Goal: Task Accomplishment & Management: Complete application form

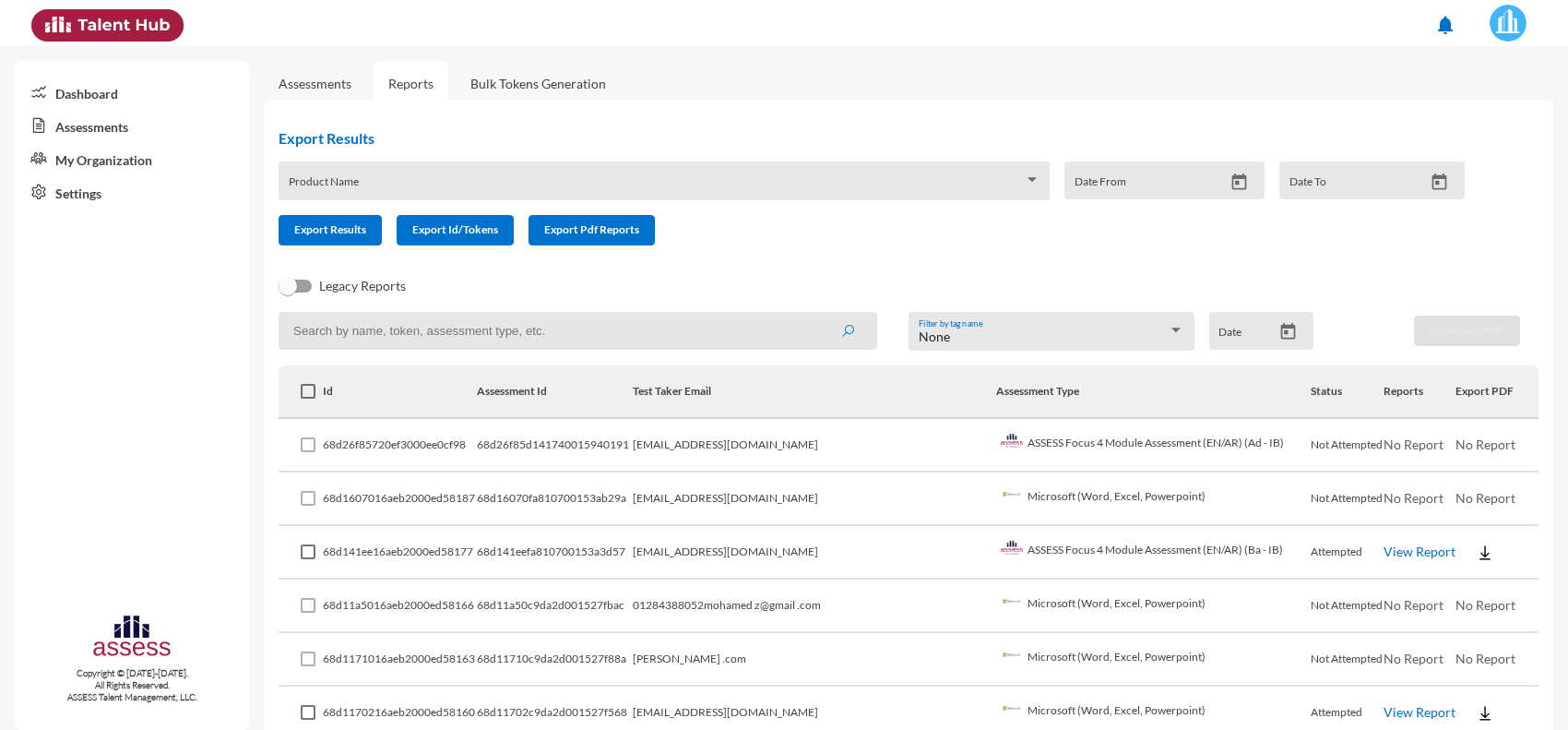
scroll to position [230, 0]
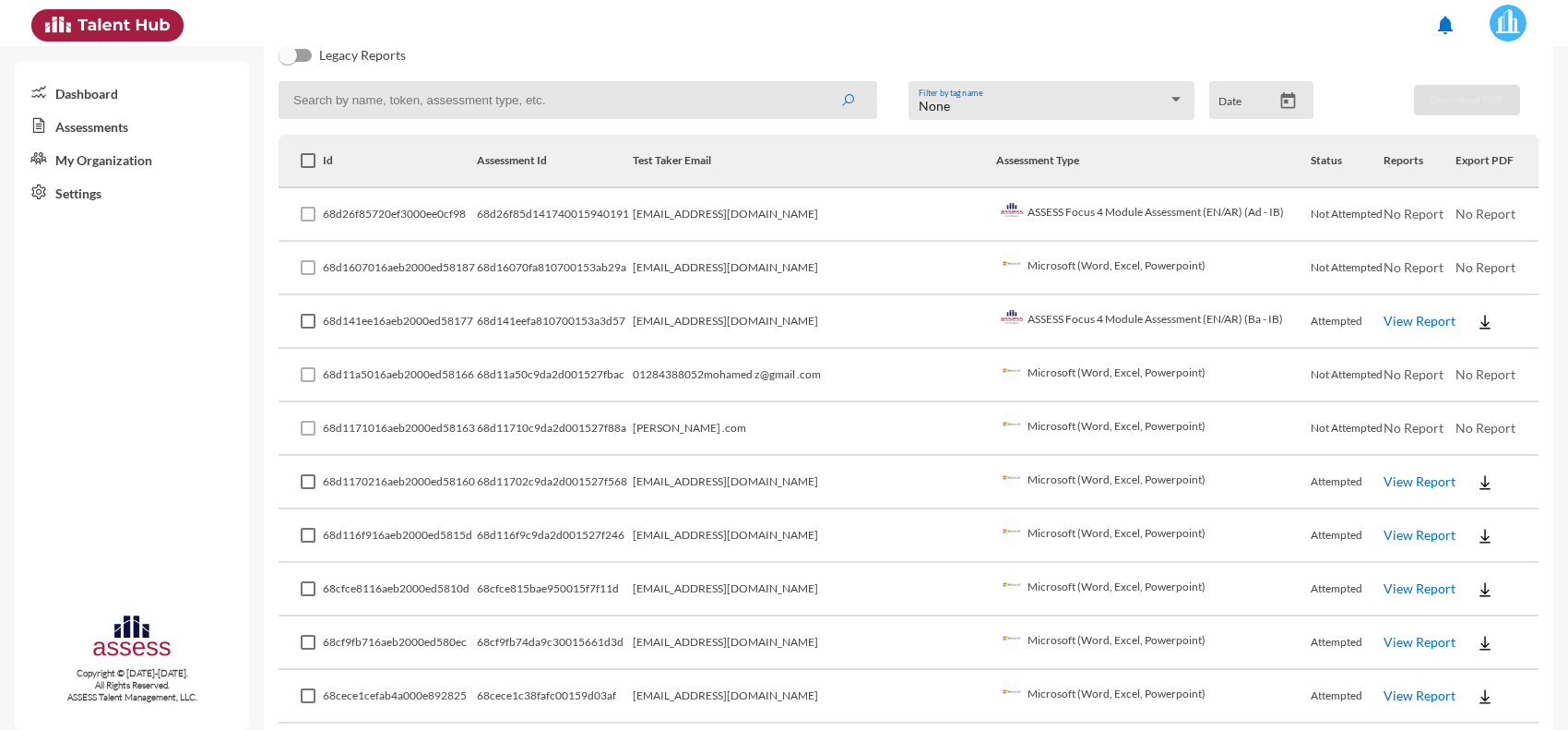
click at [768, 221] on td "‏[EMAIL_ADDRESS][DOMAIN_NAME]" at bounding box center [815, 214] width 364 height 53
click at [771, 214] on td "‏[EMAIL_ADDRESS][DOMAIN_NAME]" at bounding box center [815, 214] width 364 height 53
click at [771, 215] on td "‏[EMAIL_ADDRESS][DOMAIN_NAME]" at bounding box center [815, 214] width 364 height 53
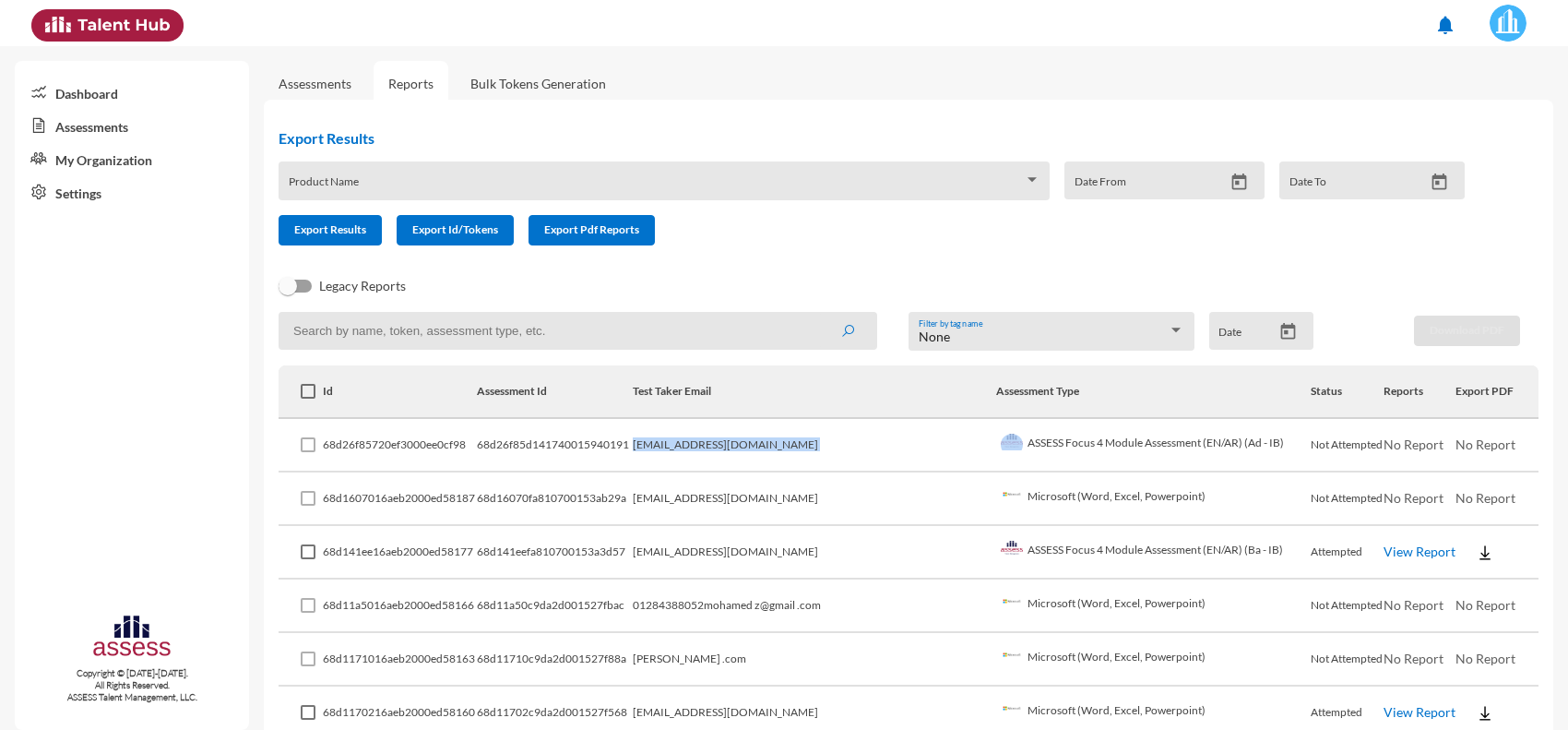
drag, startPoint x: 306, startPoint y: 78, endPoint x: 324, endPoint y: 95, distance: 24.8
click at [306, 78] on link "Assessments" at bounding box center [315, 83] width 73 height 16
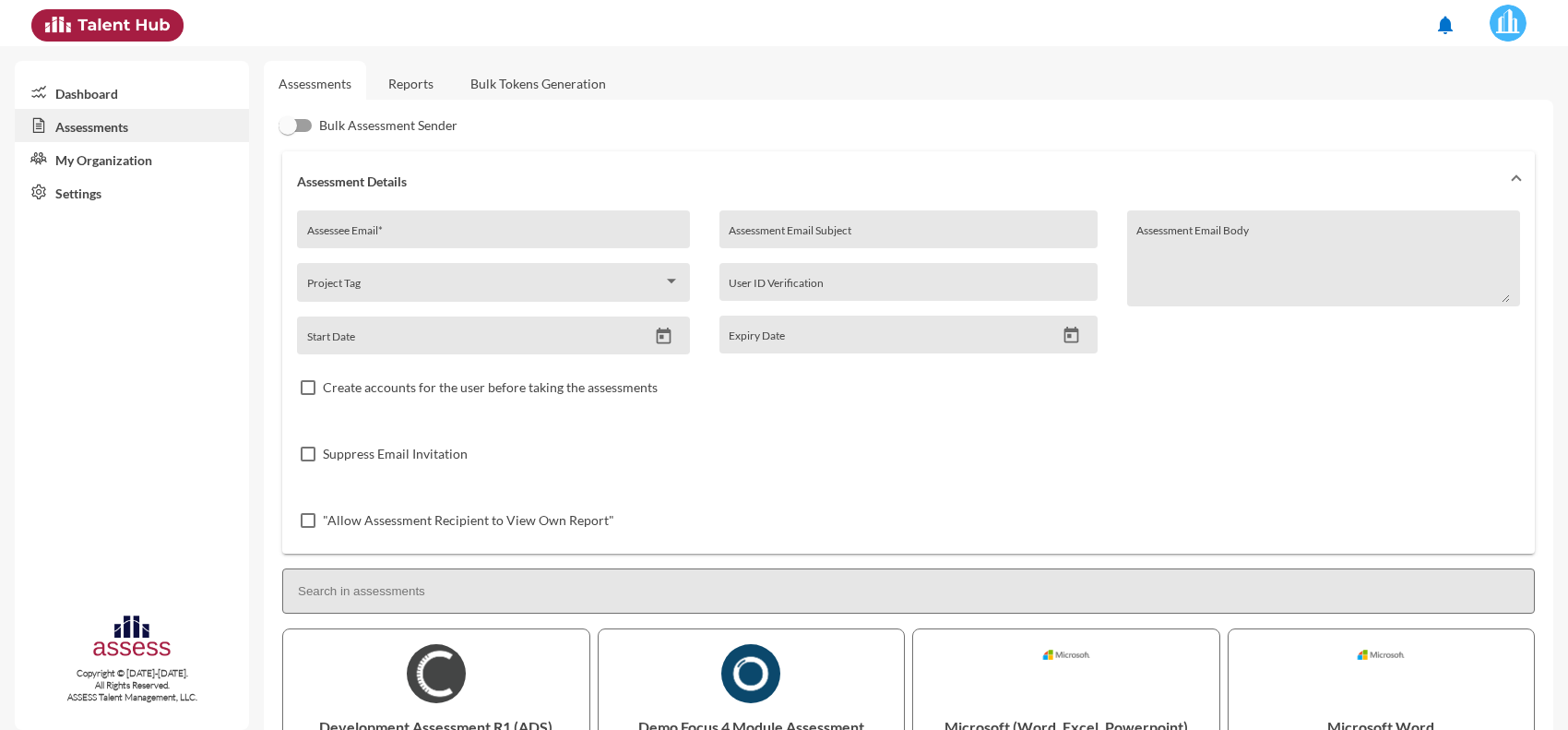
click at [412, 226] on div "Assessee Email *" at bounding box center [494, 235] width 374 height 28
paste input "[EMAIL_ADDRESS][DOMAIN_NAME]"
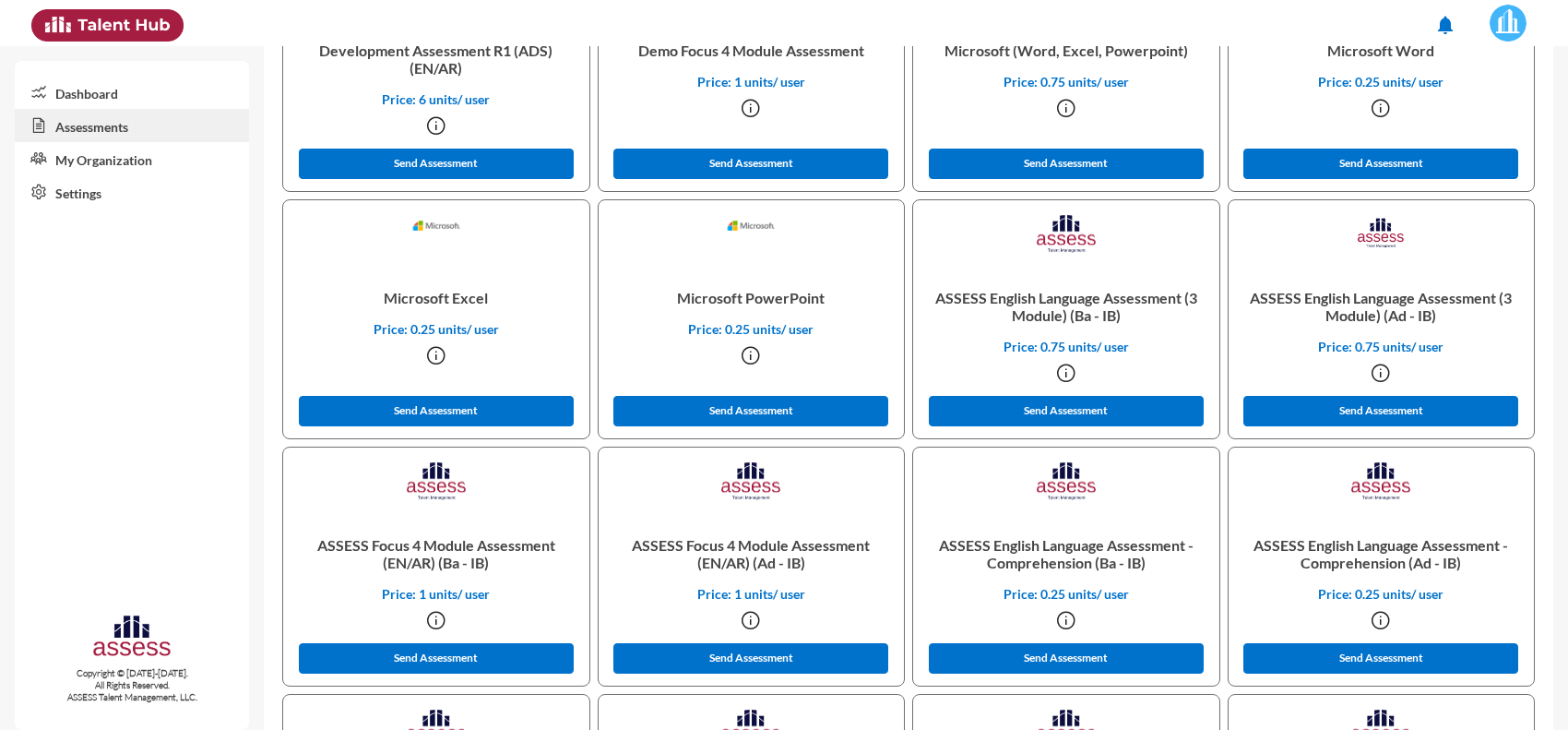
scroll to position [692, 0]
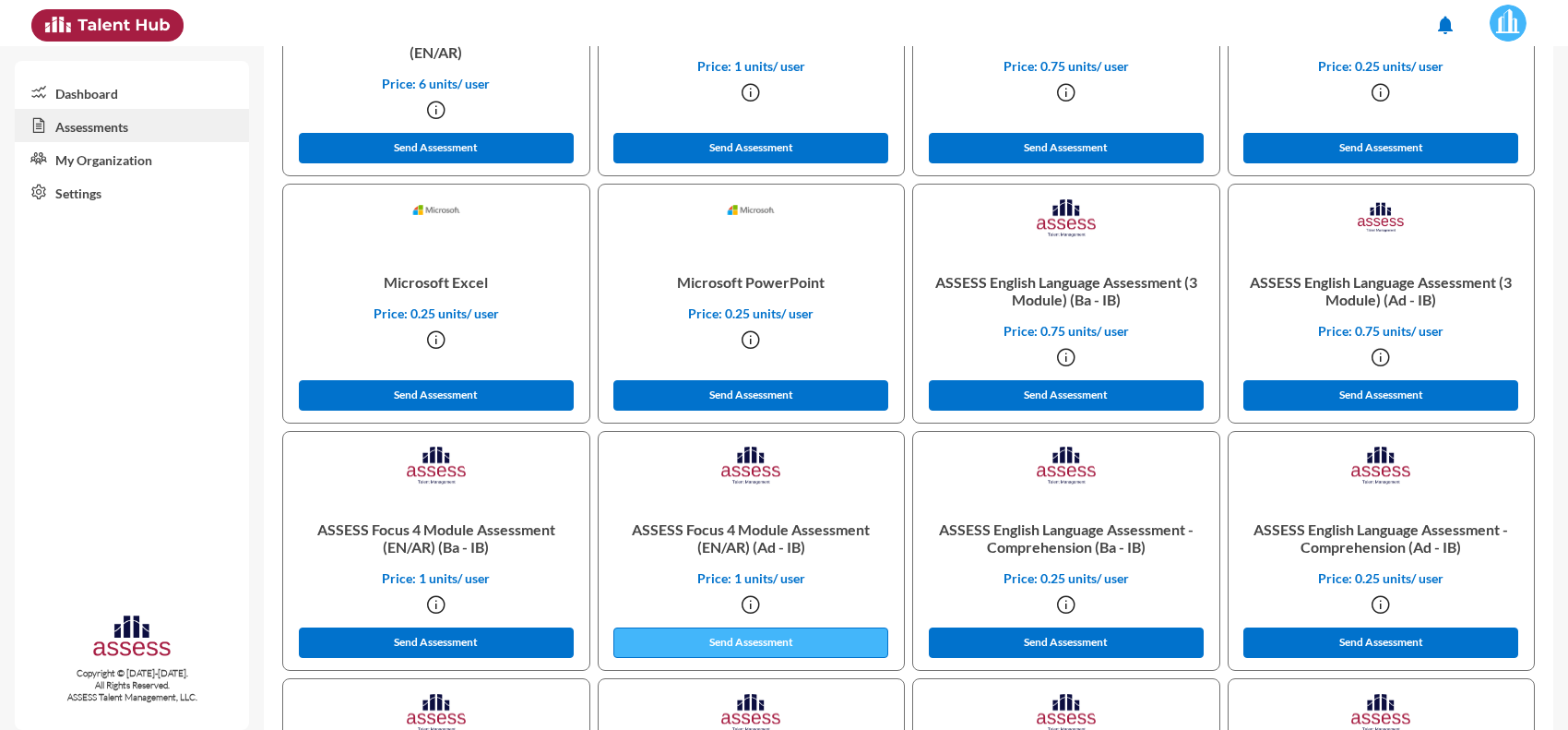
type input "[EMAIL_ADDRESS][DOMAIN_NAME]"
click at [779, 641] on button "Send Assessment" at bounding box center [750, 642] width 275 height 31
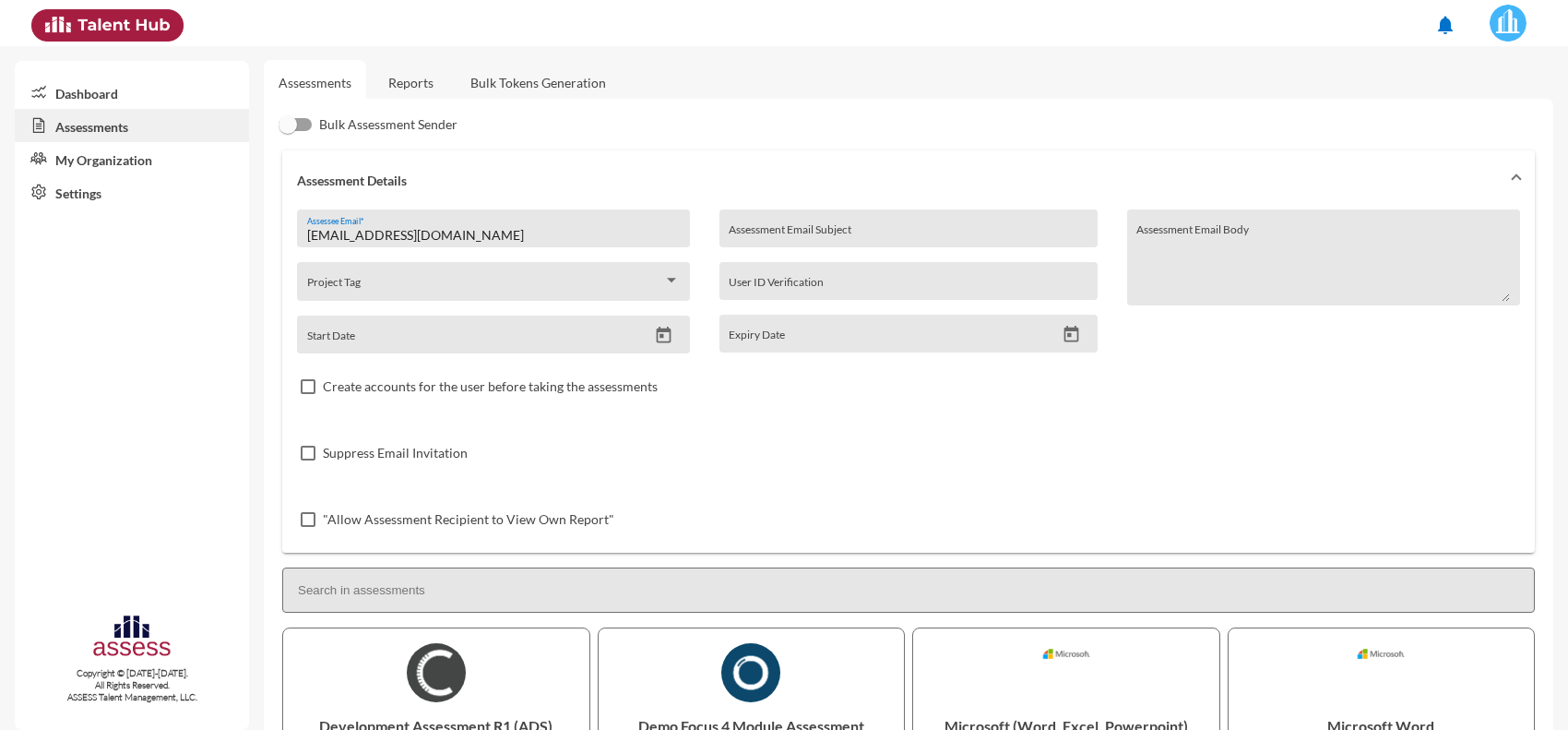
scroll to position [0, 0]
click at [429, 90] on link "Reports" at bounding box center [411, 83] width 75 height 45
